Goal: Navigation & Orientation: Find specific page/section

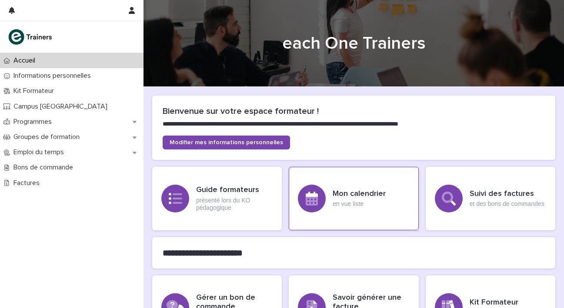
click at [356, 206] on p "en vue liste" at bounding box center [359, 204] width 53 height 7
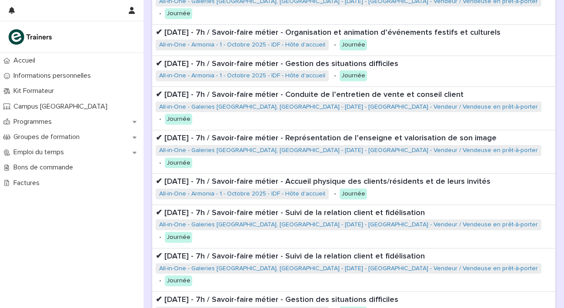
scroll to position [249, 0]
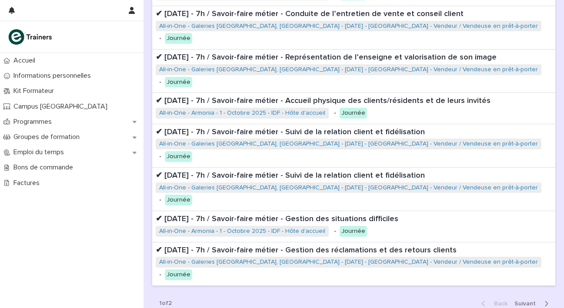
click at [515, 300] on button "Next" at bounding box center [533, 304] width 44 height 8
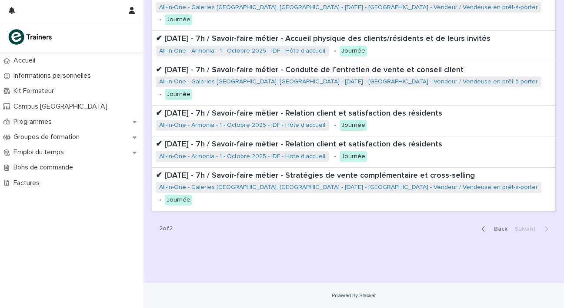
scroll to position [125, 0]
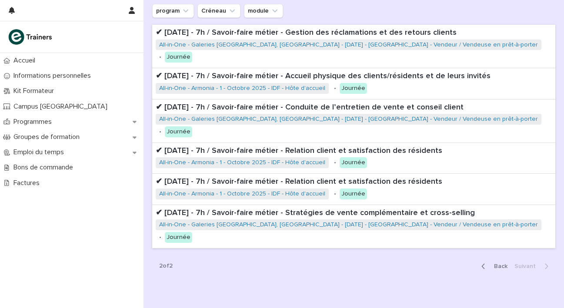
click at [487, 263] on div "button" at bounding box center [484, 267] width 7 height 8
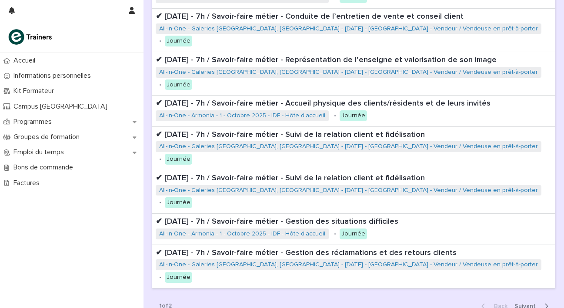
scroll to position [249, 0]
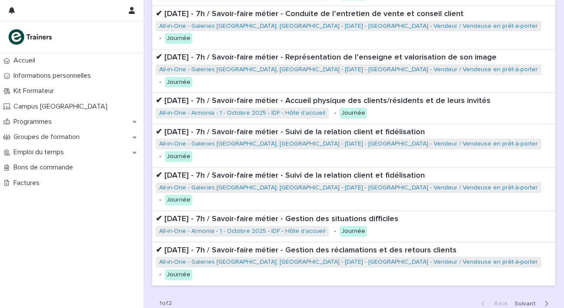
click at [533, 293] on div "Back Next" at bounding box center [515, 304] width 81 height 22
click at [532, 301] on span "Next" at bounding box center [528, 304] width 27 height 6
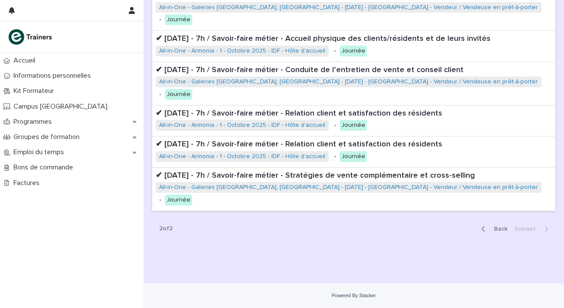
scroll to position [125, 0]
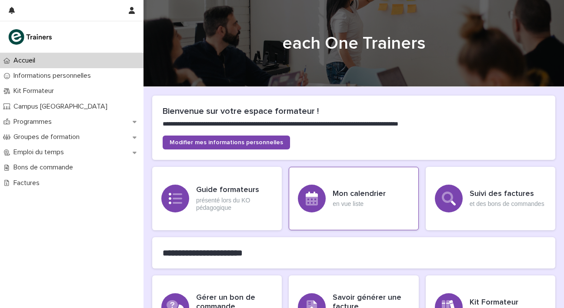
click at [352, 208] on div "Mon calendrier en vue liste" at bounding box center [354, 199] width 130 height 64
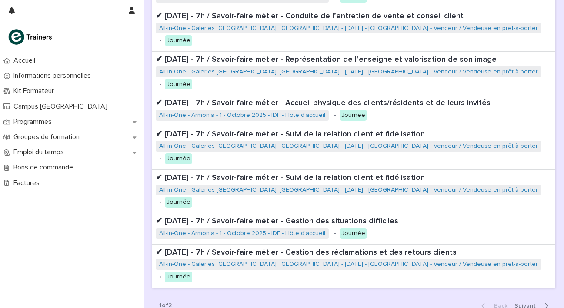
scroll to position [249, 0]
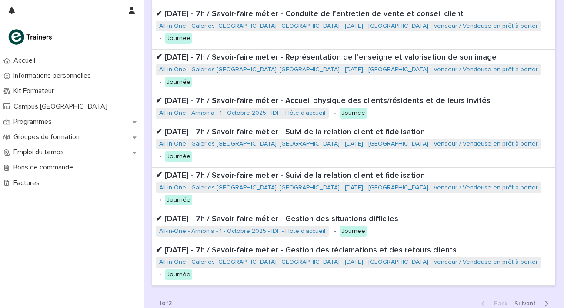
click at [531, 301] on span "Next" at bounding box center [528, 304] width 27 height 6
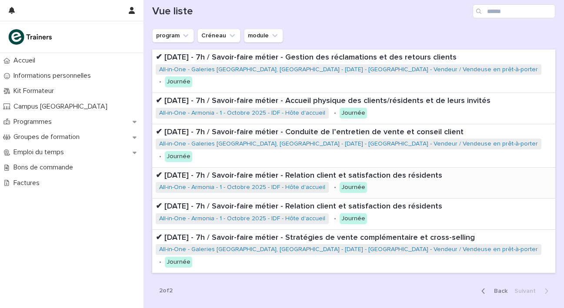
scroll to position [99, 0]
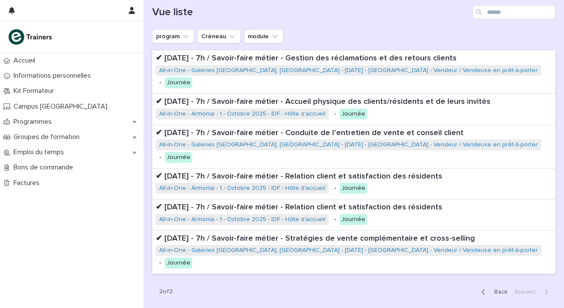
click at [485, 288] on icon "button" at bounding box center [483, 292] width 4 height 8
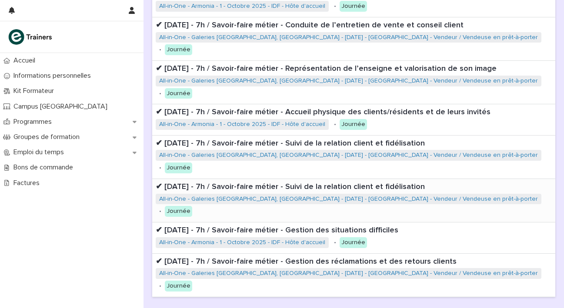
scroll to position [249, 0]
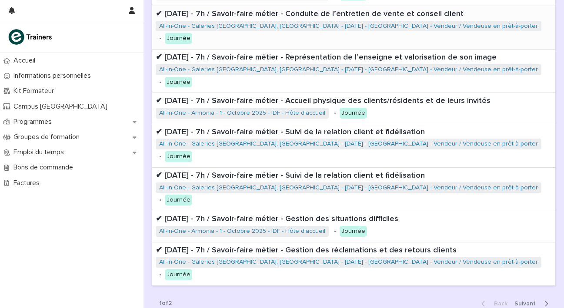
click at [525, 301] on span "Next" at bounding box center [528, 304] width 27 height 6
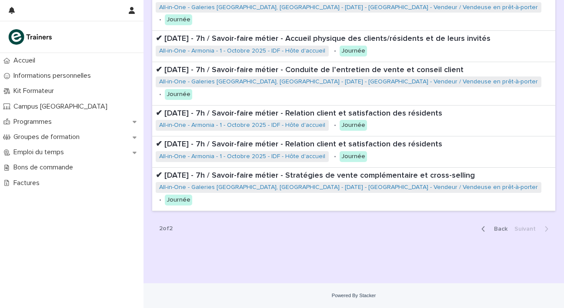
scroll to position [125, 0]
